Goal: Task Accomplishment & Management: Use online tool/utility

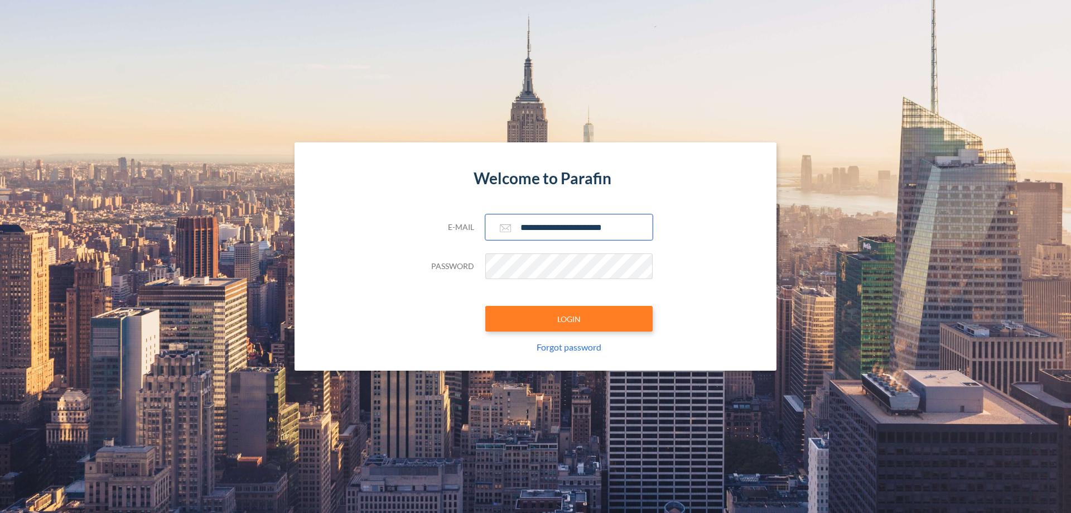
type input "**********"
click at [569, 319] on button "LOGIN" at bounding box center [568, 319] width 167 height 26
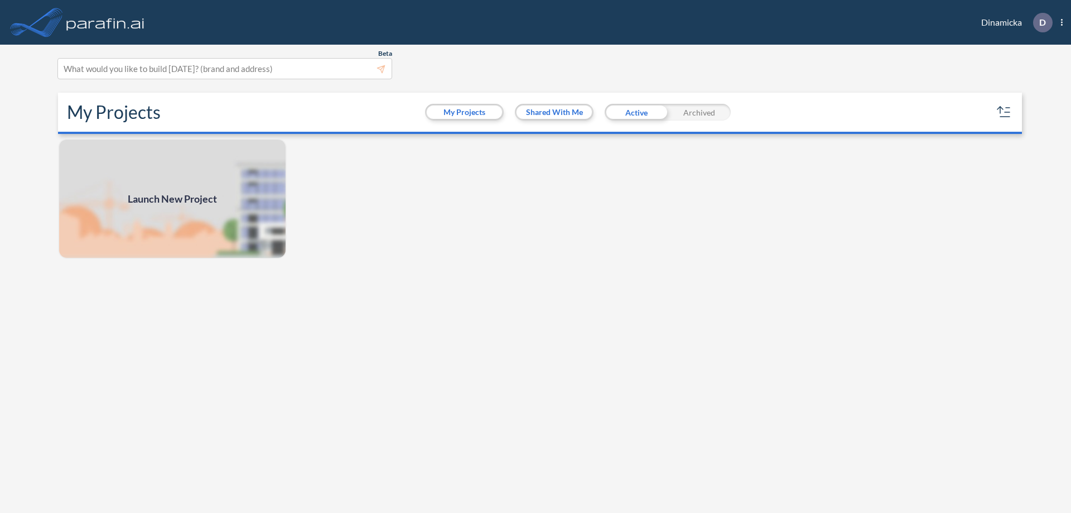
scroll to position [3, 0]
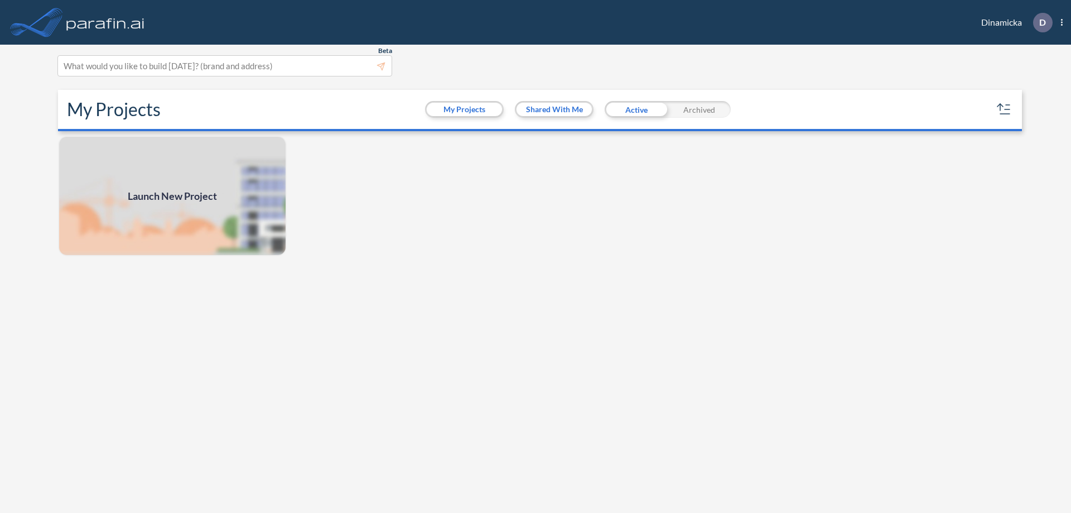
click at [172, 196] on span "Launch New Project" at bounding box center [172, 196] width 89 height 15
